Goal: Go to known website: Access a specific website the user already knows

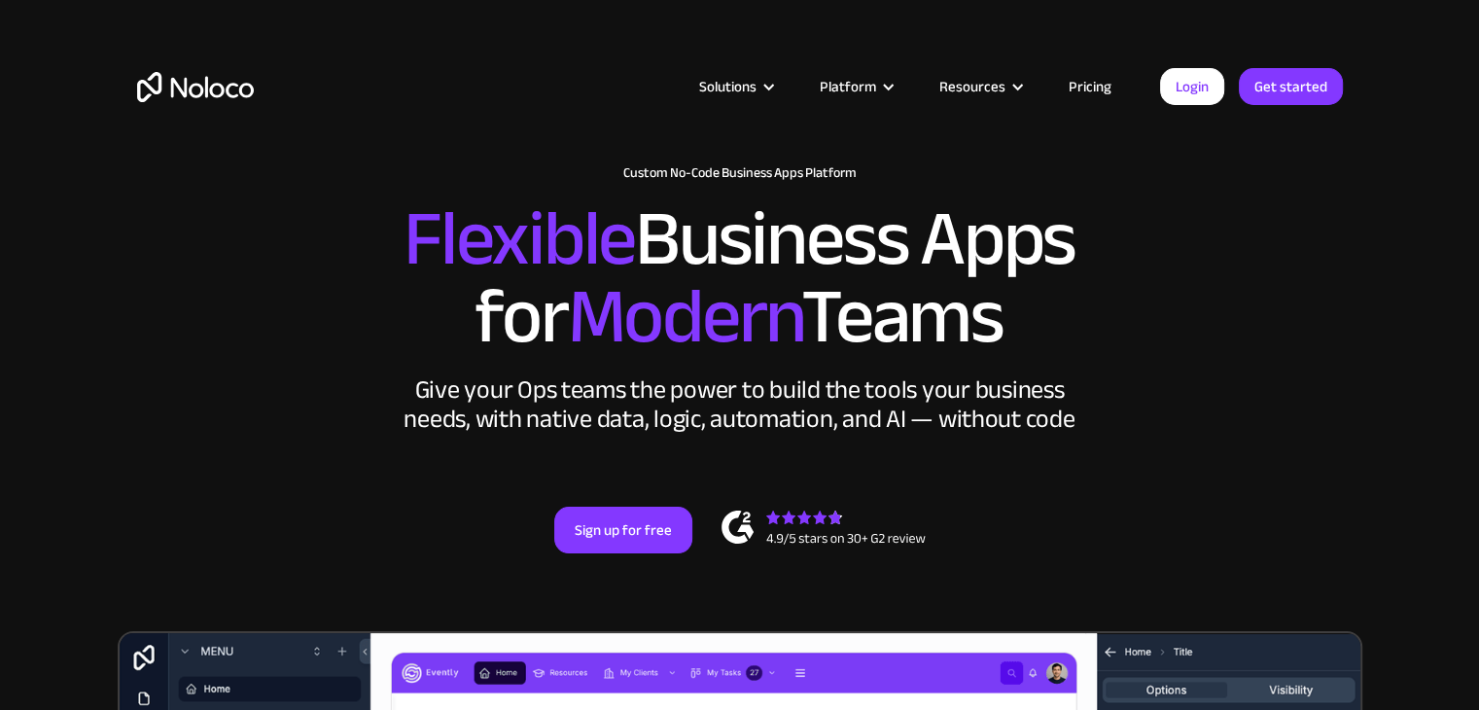
click at [1194, 94] on link "Login" at bounding box center [1192, 86] width 64 height 37
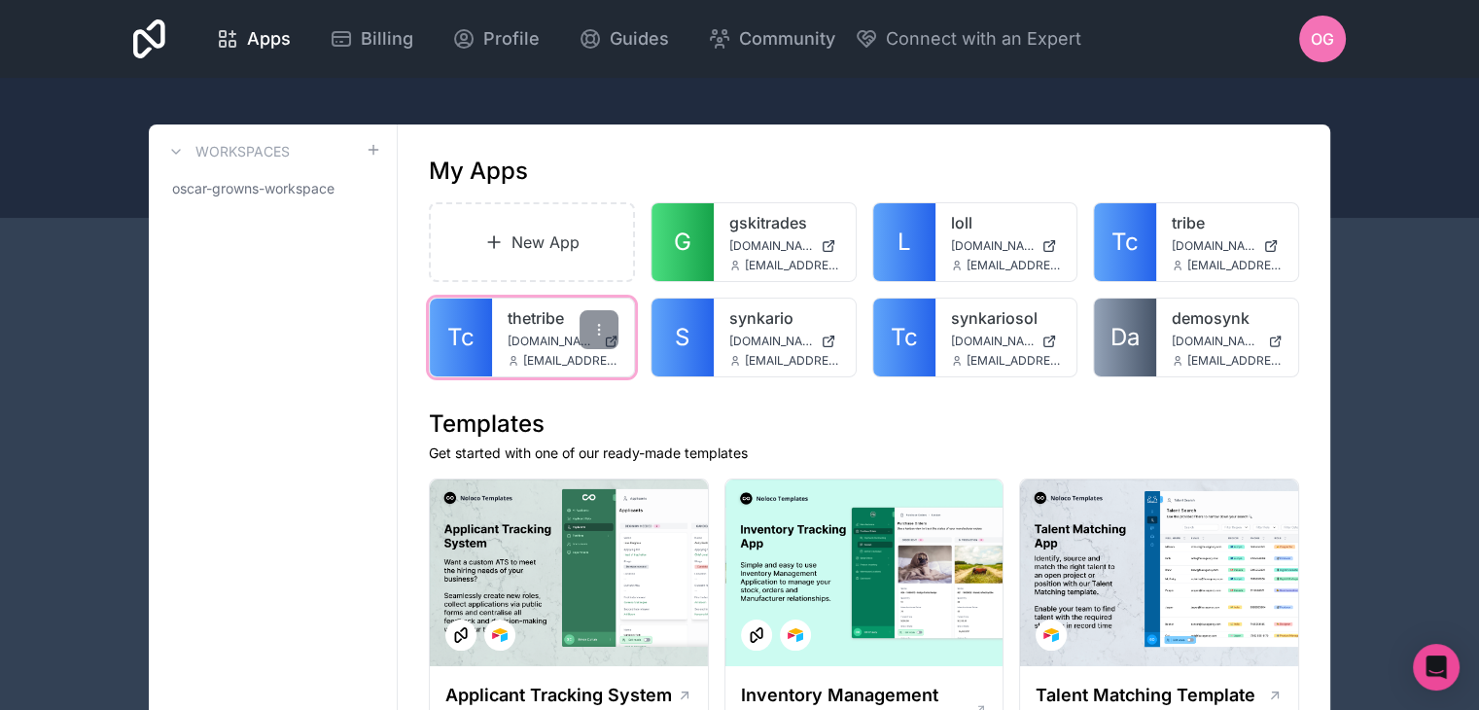
click at [473, 338] on span "Tc" at bounding box center [460, 337] width 27 height 31
